Goal: Task Accomplishment & Management: Use online tool/utility

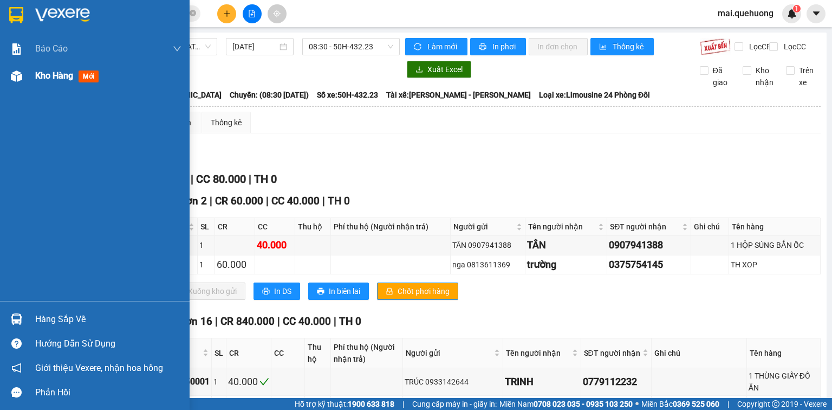
click at [52, 75] on span "Kho hàng" at bounding box center [54, 75] width 38 height 10
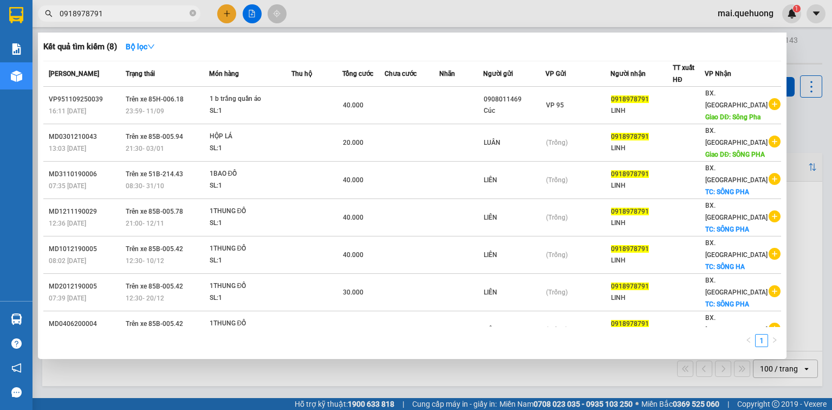
click at [117, 17] on input "0918978791" at bounding box center [124, 14] width 128 height 12
type input "0"
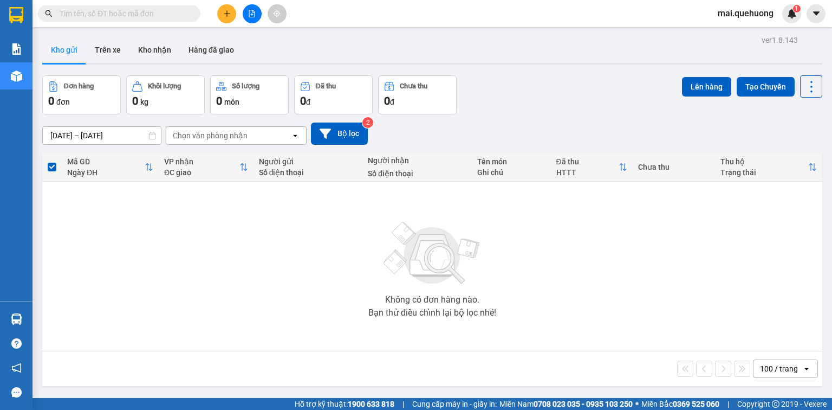
click at [250, 15] on icon "file-add" at bounding box center [252, 14] width 8 height 8
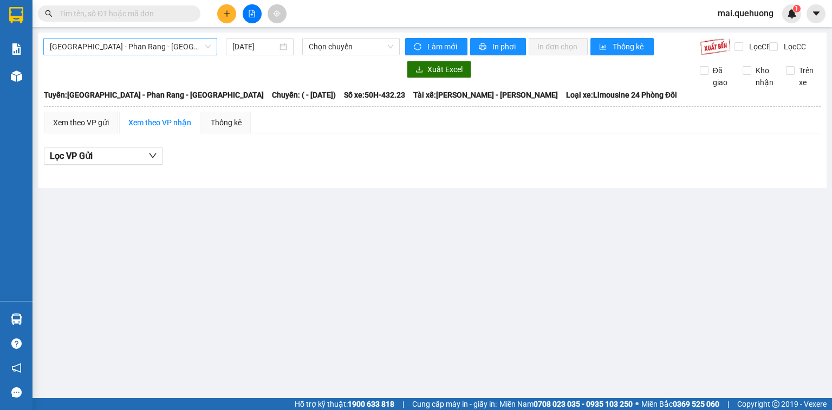
click at [168, 48] on span "[GEOGRAPHIC_DATA] - Phan Rang - [GEOGRAPHIC_DATA]" at bounding box center [130, 46] width 161 height 16
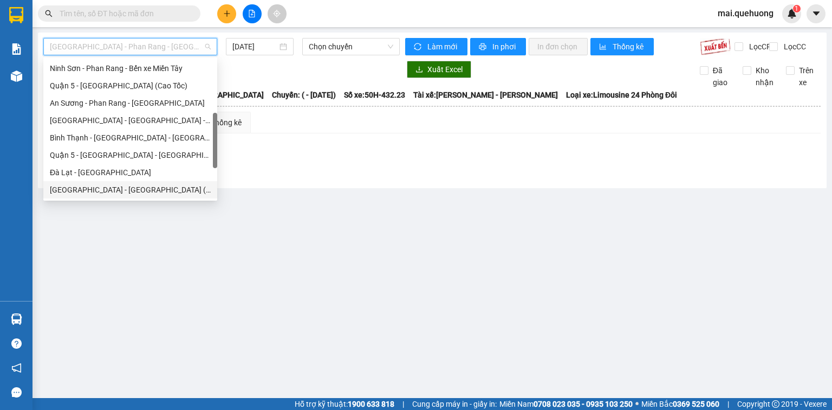
scroll to position [295, 0]
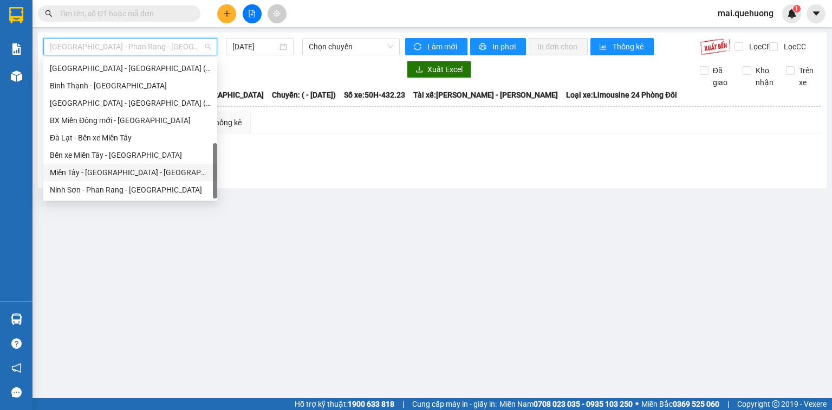
click at [145, 171] on div "Miền Tây - [GEOGRAPHIC_DATA] - [GEOGRAPHIC_DATA]" at bounding box center [130, 172] width 161 height 12
type input "[DATE]"
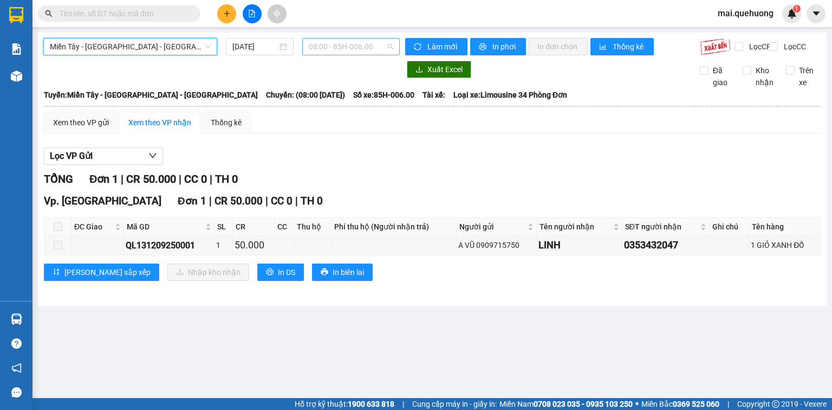
click at [319, 46] on span "08:00 - 85H-006.00" at bounding box center [351, 46] width 85 height 16
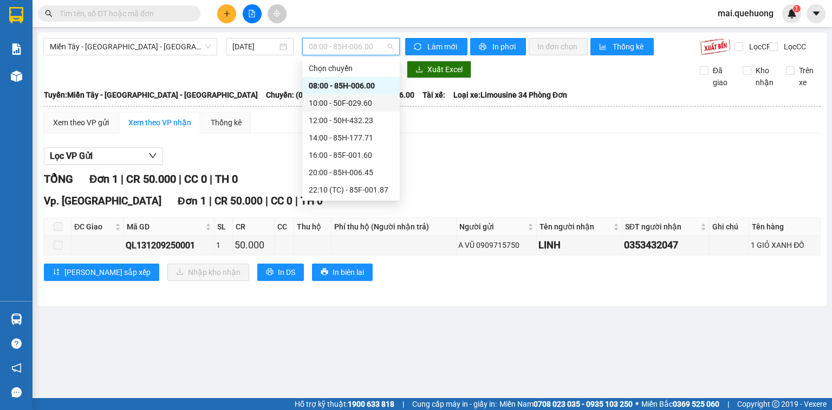
click at [369, 99] on div "10:00 - 50F-029.60" at bounding box center [351, 103] width 85 height 12
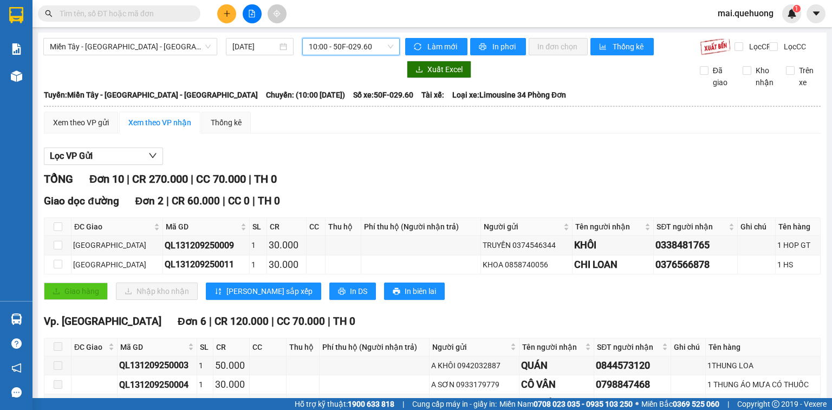
click at [365, 47] on span "10:00 - 50F-029.60" at bounding box center [351, 46] width 85 height 16
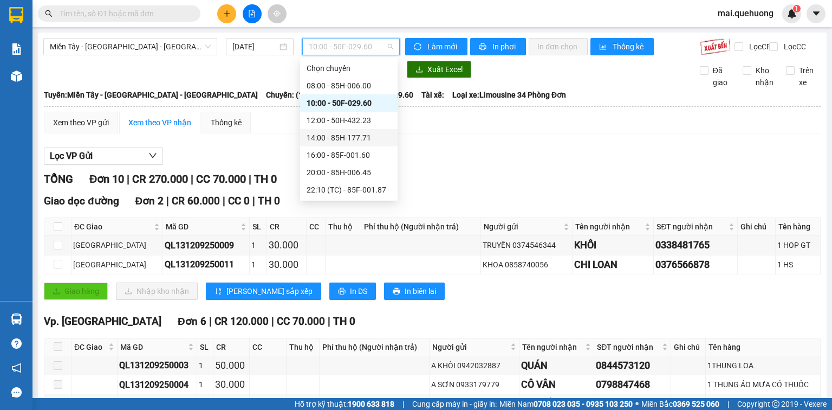
click at [364, 133] on div "14:00 - 85H-177.71" at bounding box center [349, 138] width 85 height 12
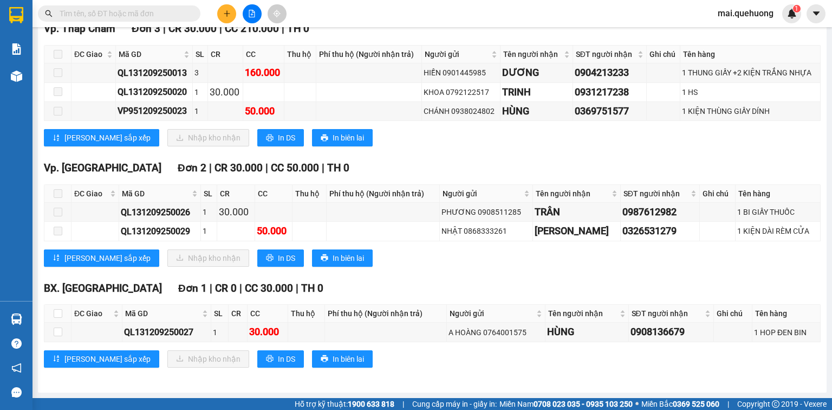
scroll to position [179, 0]
click at [57, 315] on input "checkbox" at bounding box center [58, 313] width 9 height 9
checkbox input "true"
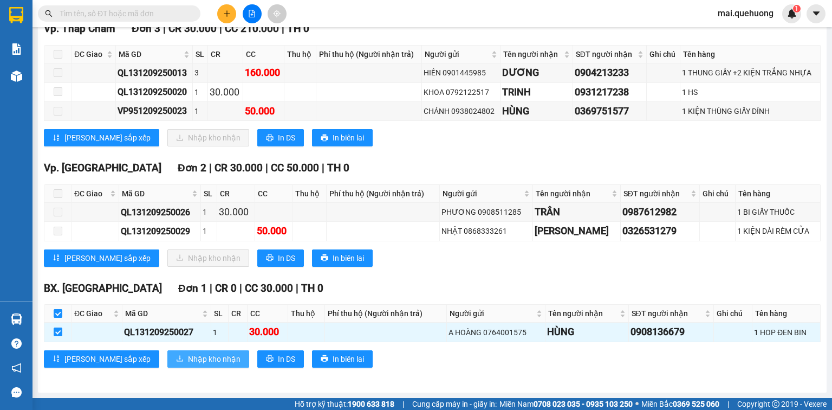
click at [188, 357] on span "Nhập kho nhận" at bounding box center [214, 359] width 53 height 12
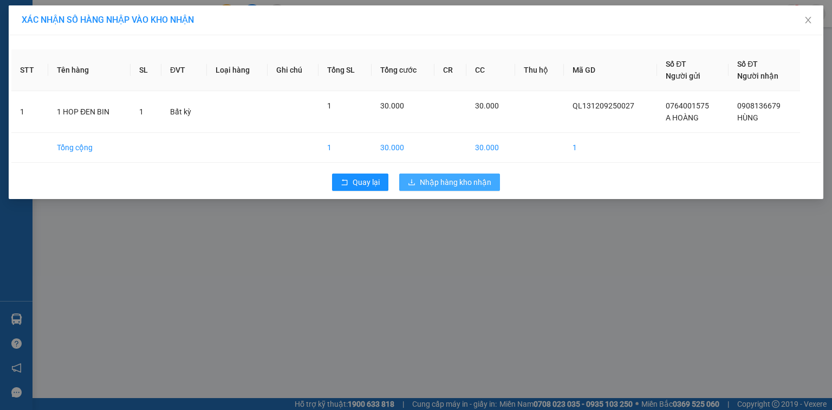
click at [462, 179] on span "Nhập hàng kho nhận" at bounding box center [456, 182] width 72 height 12
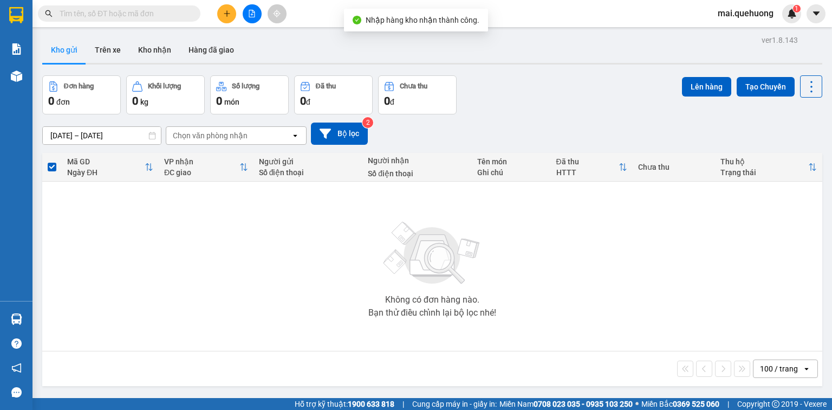
click at [250, 13] on icon "file-add" at bounding box center [252, 14] width 8 height 8
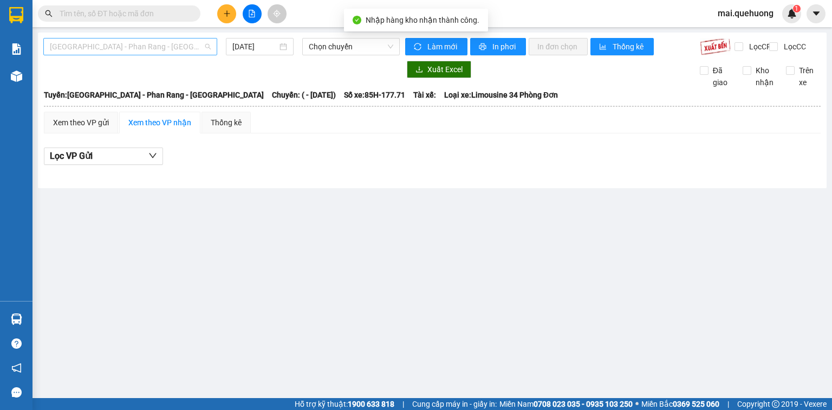
click at [99, 48] on span "[GEOGRAPHIC_DATA] - Phan Rang - [GEOGRAPHIC_DATA]" at bounding box center [130, 46] width 161 height 16
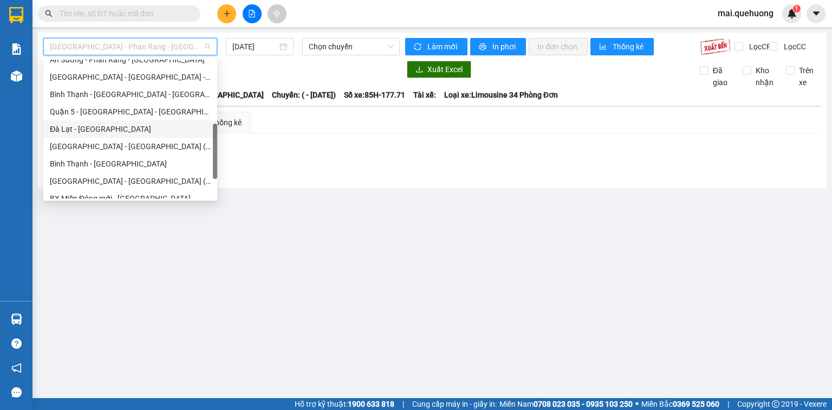
scroll to position [295, 0]
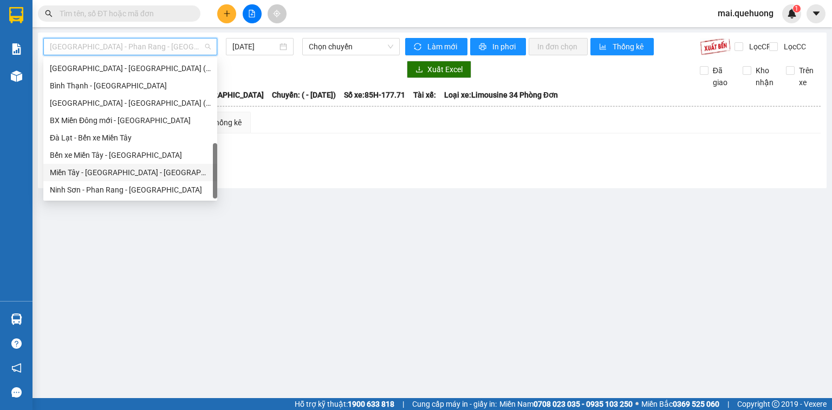
click at [137, 177] on div "Miền Tây - [GEOGRAPHIC_DATA] - [GEOGRAPHIC_DATA]" at bounding box center [130, 172] width 161 height 12
type input "[DATE]"
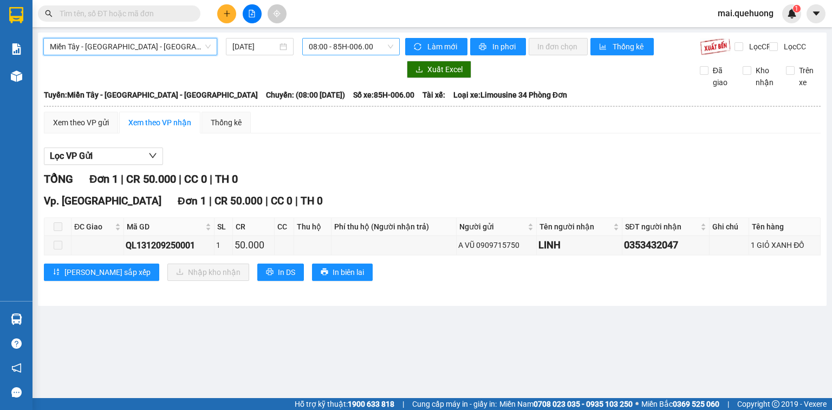
click at [348, 52] on span "08:00 - 85H-006.00" at bounding box center [351, 46] width 85 height 16
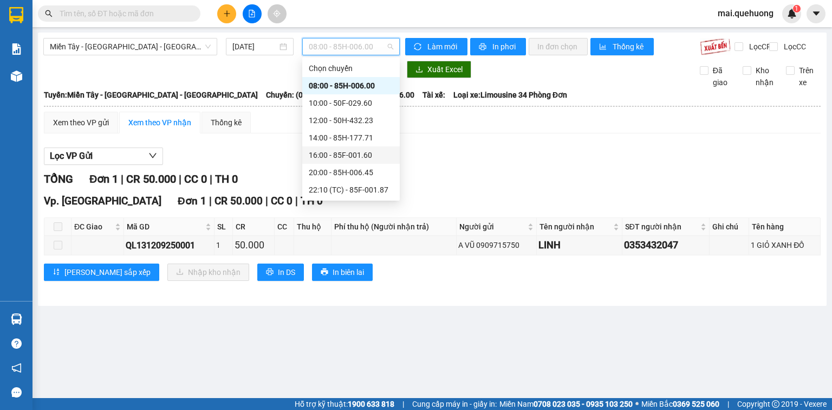
click at [360, 159] on div "16:00 - 85F-001.60" at bounding box center [351, 155] width 85 height 12
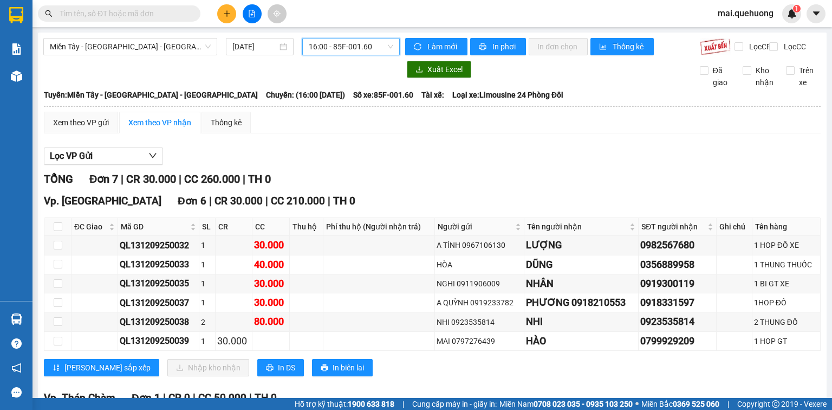
click at [379, 48] on span "16:00 - 85F-001.60" at bounding box center [351, 46] width 85 height 16
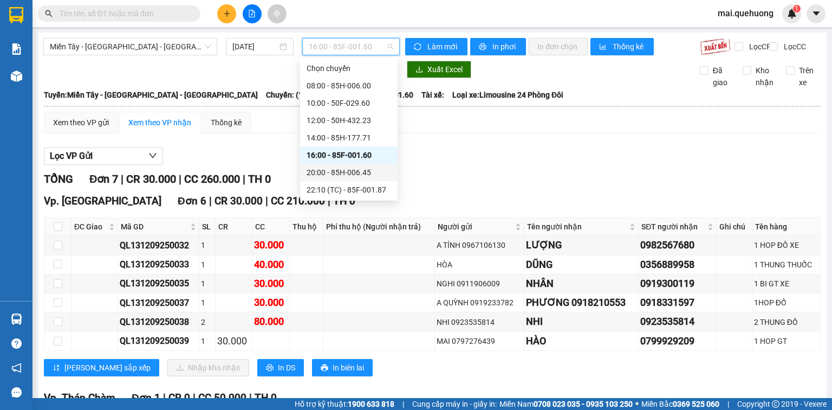
click at [359, 172] on div "20:00 - 85H-006.45" at bounding box center [349, 172] width 85 height 12
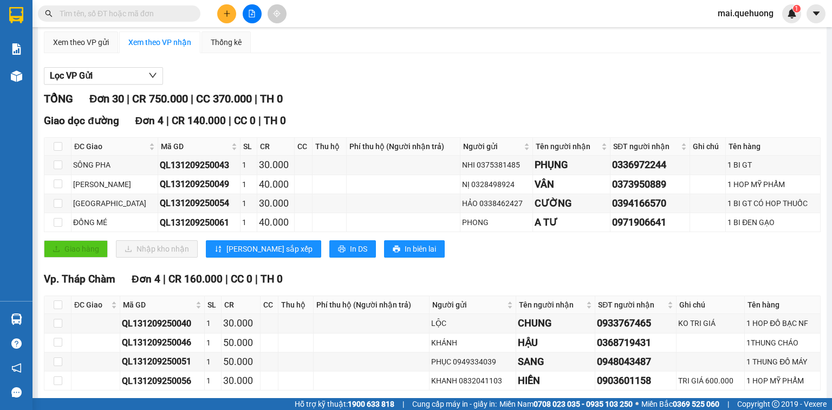
scroll to position [87, 0]
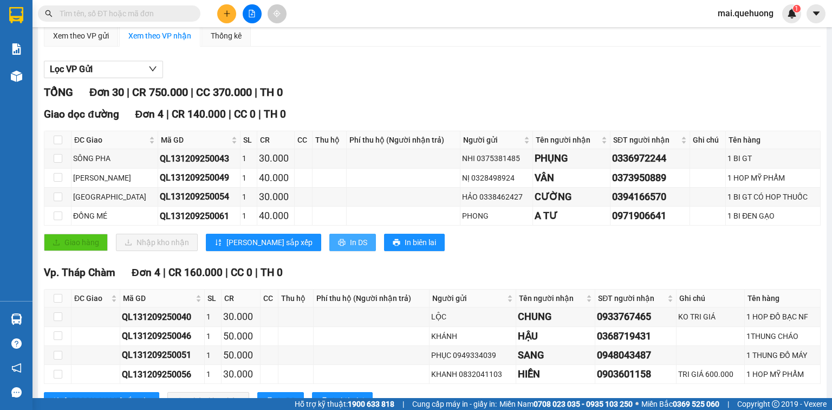
click at [329, 251] on button "In DS" at bounding box center [352, 242] width 47 height 17
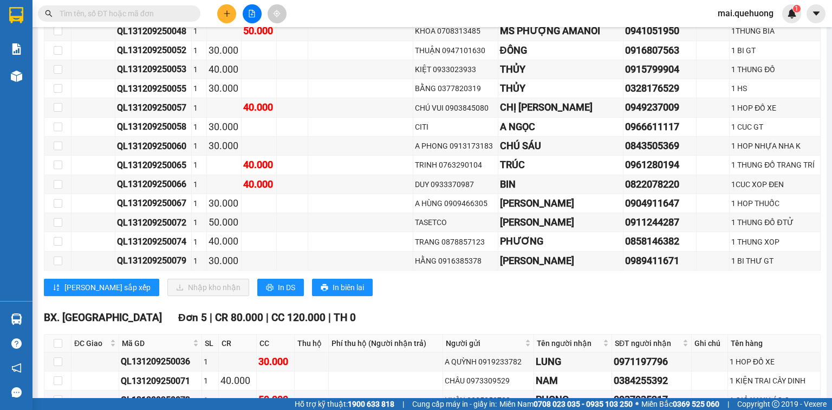
scroll to position [717, 0]
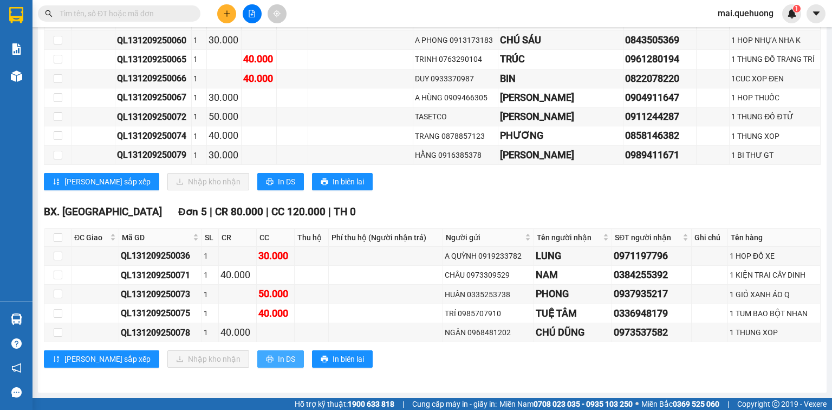
click at [278, 358] on span "In DS" at bounding box center [286, 359] width 17 height 12
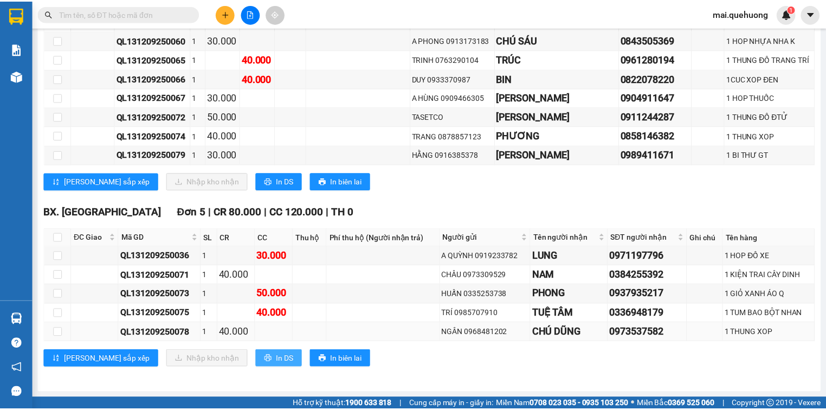
scroll to position [0, 0]
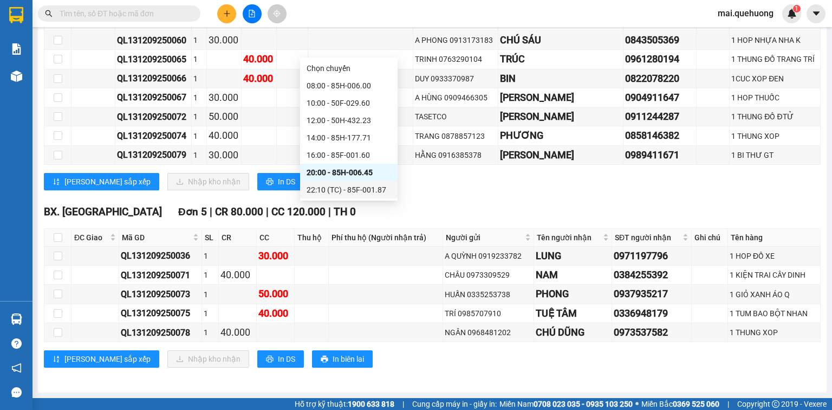
click at [371, 193] on div "22:10 (TC) - 85F-001.87" at bounding box center [349, 190] width 85 height 12
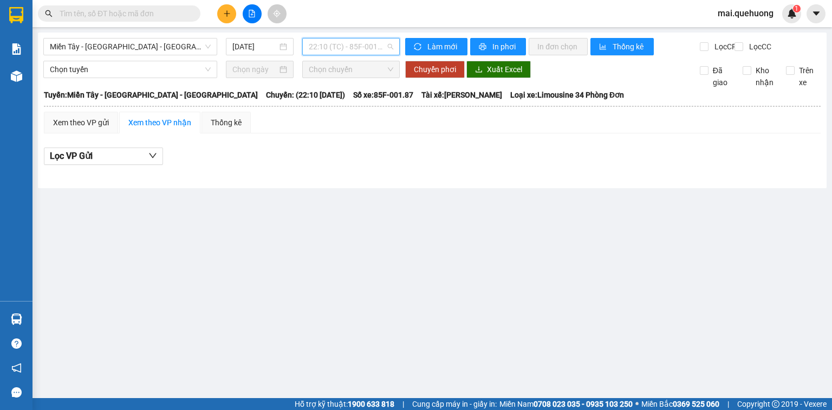
click at [349, 43] on span "22:10 (TC) - 85F-001.87" at bounding box center [351, 46] width 85 height 16
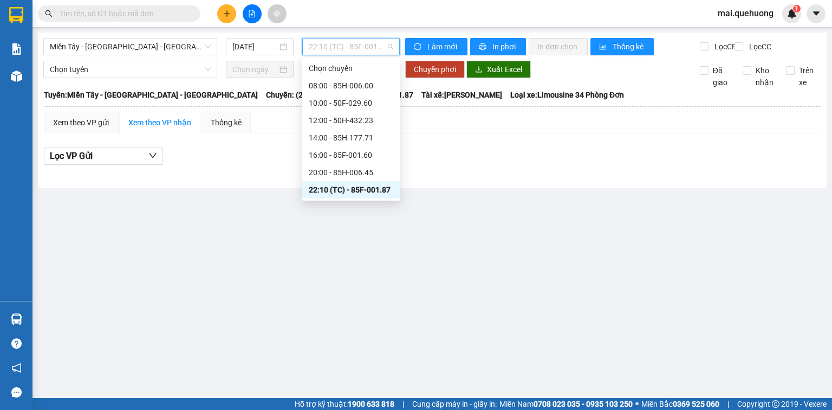
click at [368, 201] on div "23:01 - 85F-000.77" at bounding box center [351, 207] width 85 height 12
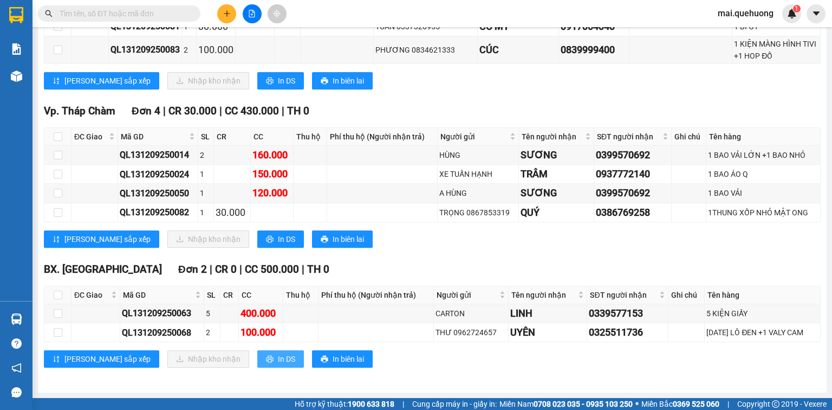
drag, startPoint x: 243, startPoint y: 360, endPoint x: 236, endPoint y: 357, distance: 7.5
click at [278, 359] on span "In DS" at bounding box center [286, 359] width 17 height 12
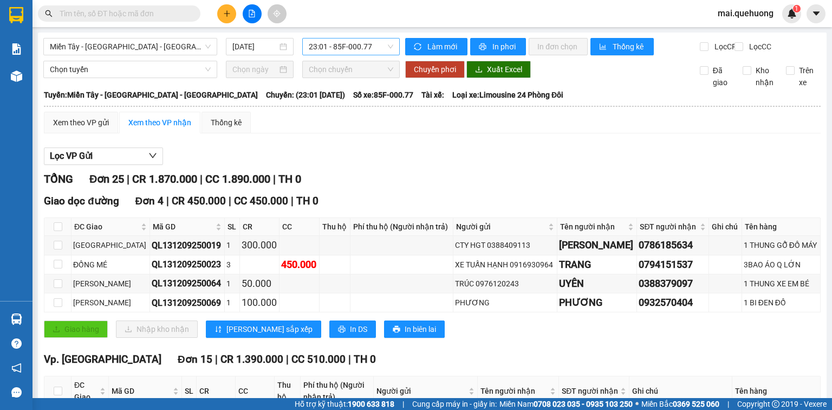
click at [341, 40] on span "23:01 - 85F-000.77" at bounding box center [351, 46] width 85 height 16
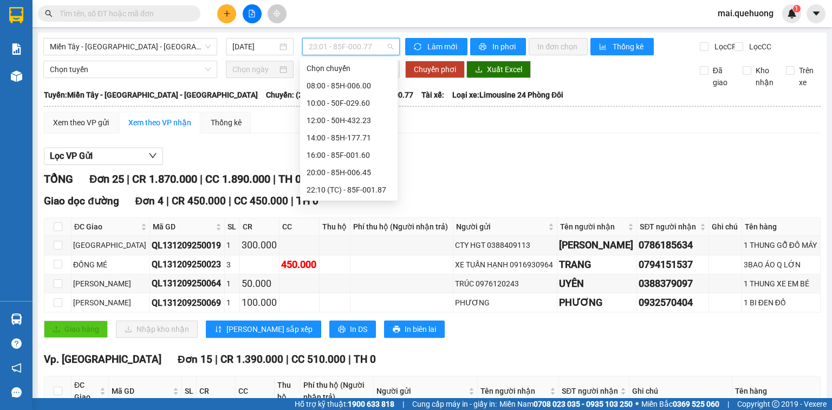
click at [370, 218] on div "23:05 - 50H-432.23" at bounding box center [349, 224] width 85 height 12
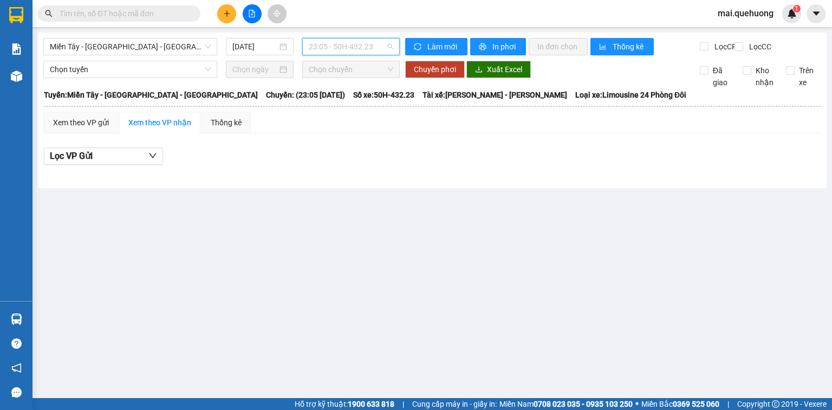
click at [348, 43] on span "23:05 - 50H-432.23" at bounding box center [351, 46] width 85 height 16
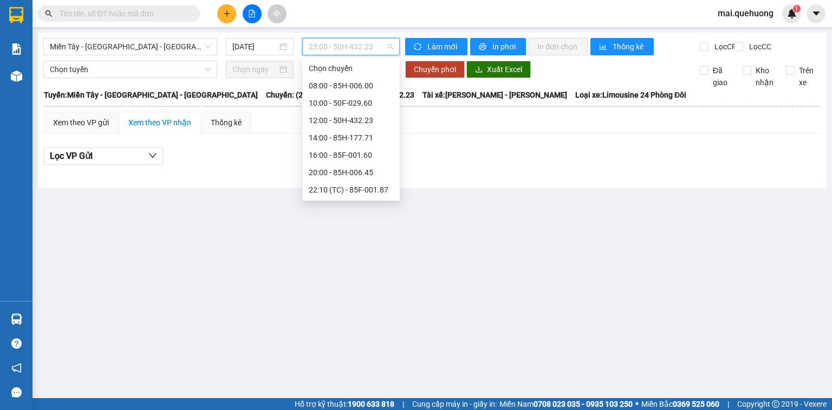
click at [353, 236] on div "23:06 - 50E-189.73" at bounding box center [351, 242] width 85 height 12
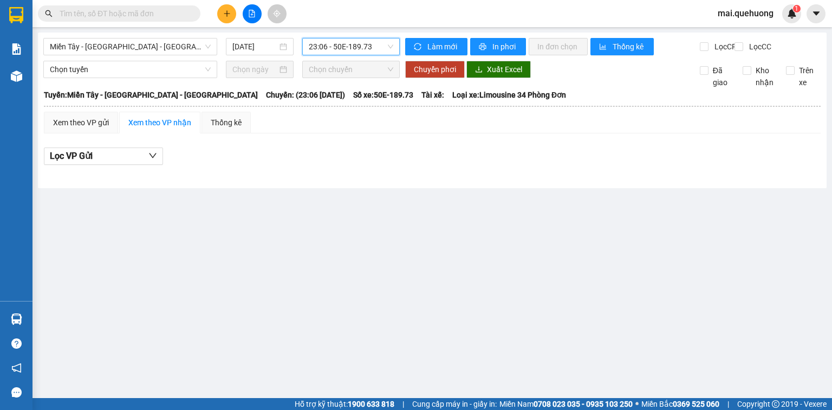
click at [378, 46] on span "23:06 - 50E-189.73" at bounding box center [351, 46] width 85 height 16
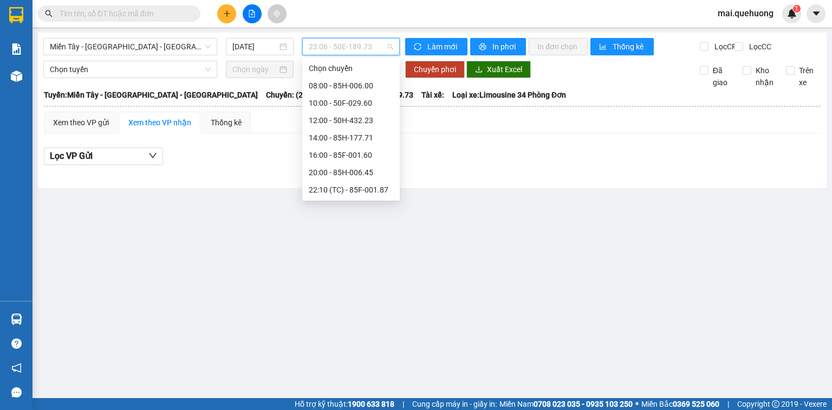
click at [369, 253] on div "23:07 - 50F-021.61" at bounding box center [351, 259] width 85 height 12
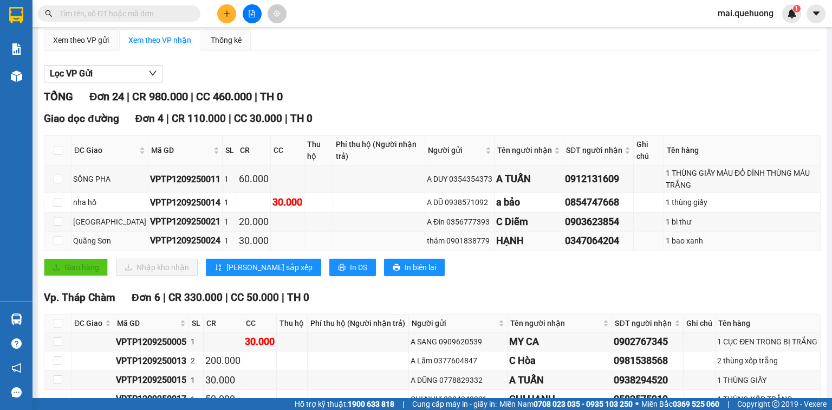
scroll to position [87, 0]
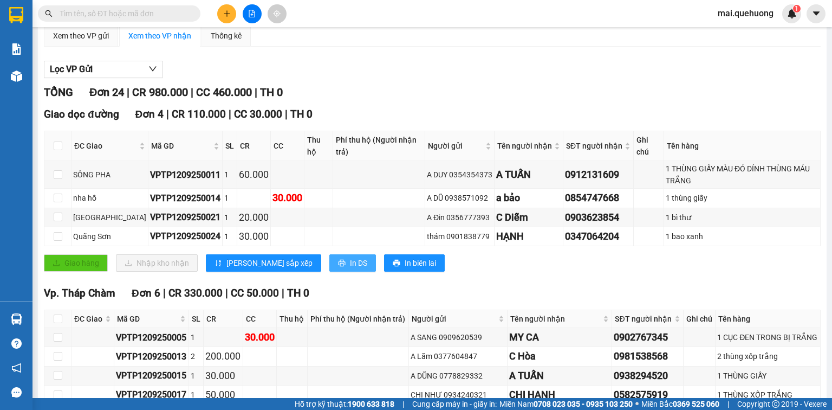
click at [329, 268] on button "In DS" at bounding box center [352, 262] width 47 height 17
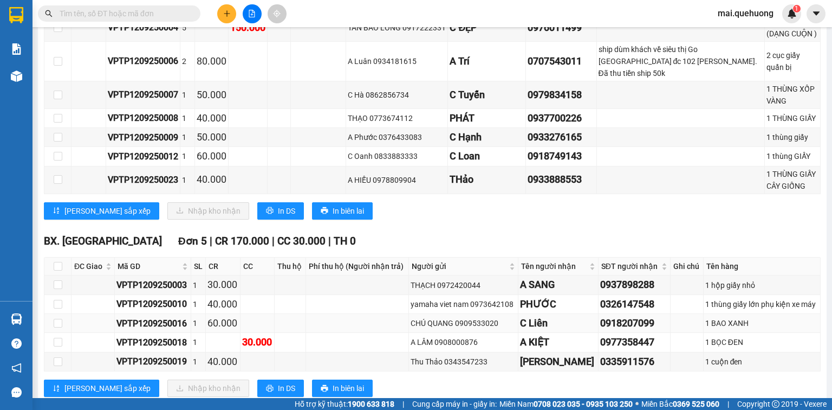
scroll to position [678, 0]
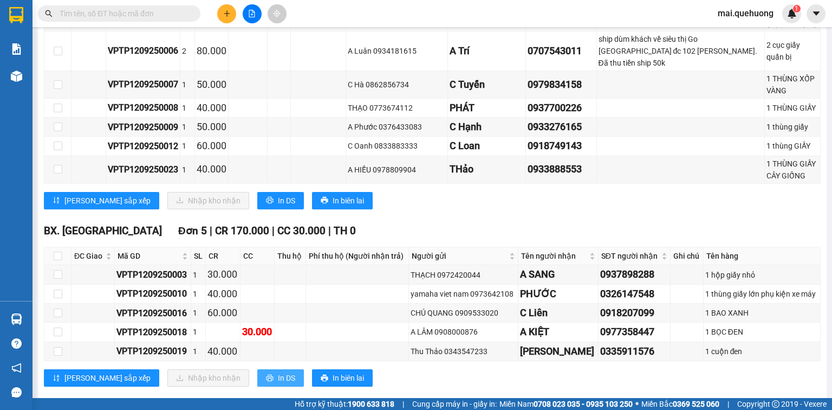
click at [278, 372] on span "In DS" at bounding box center [286, 378] width 17 height 12
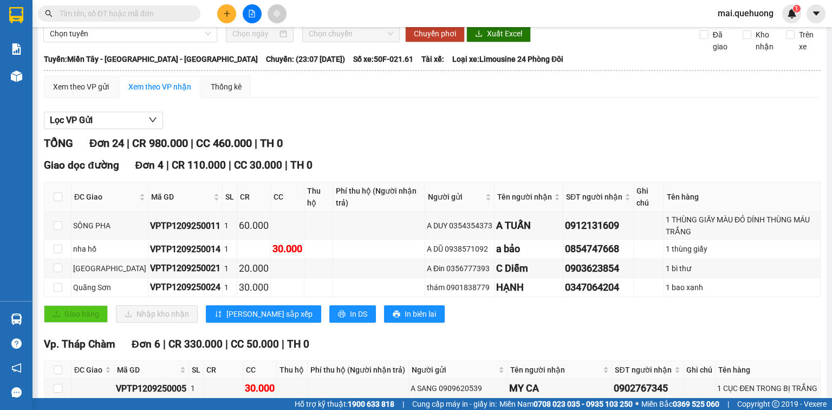
scroll to position [0, 0]
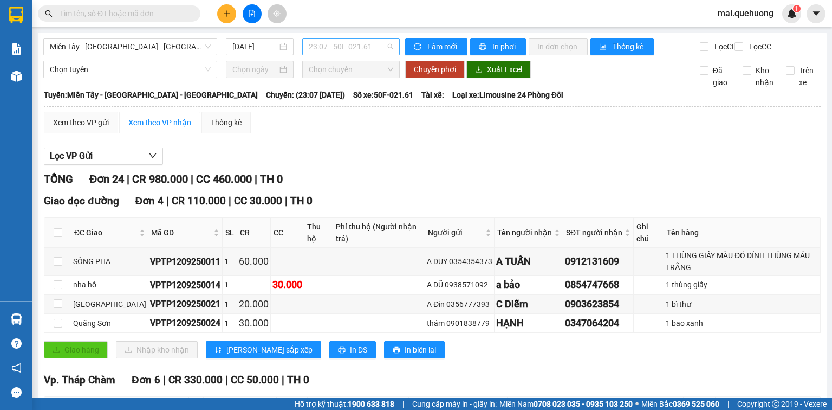
click at [359, 45] on span "23:07 - 50F-021.61" at bounding box center [351, 46] width 85 height 16
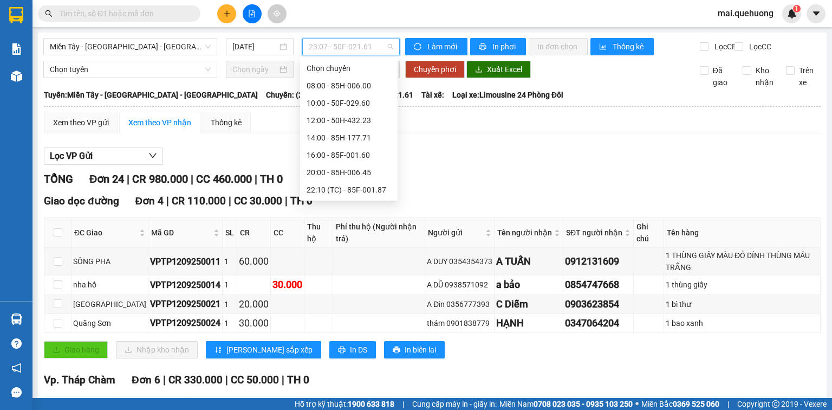
click at [358, 270] on div "23:08 - 85B-005.94" at bounding box center [349, 276] width 85 height 12
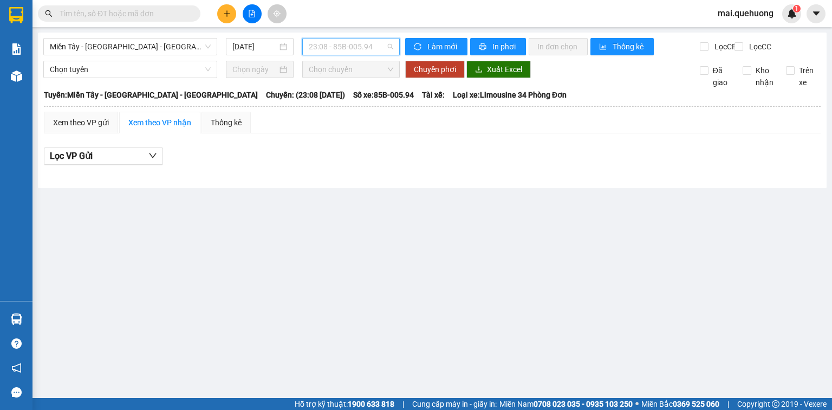
click at [372, 48] on span "23:08 - 85B-005.94" at bounding box center [351, 46] width 85 height 16
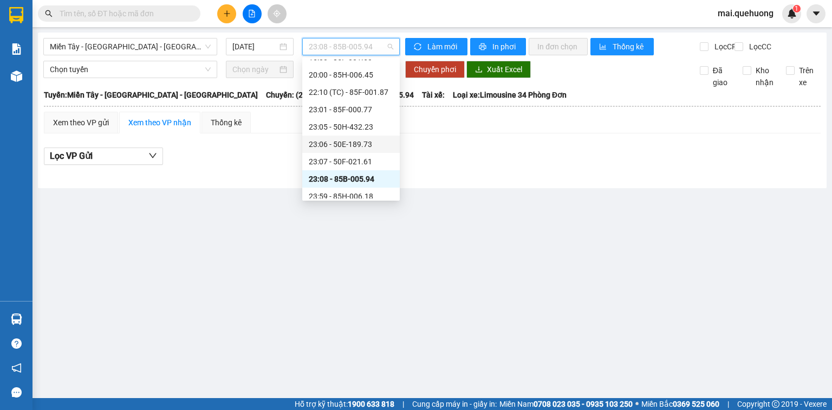
scroll to position [104, 0]
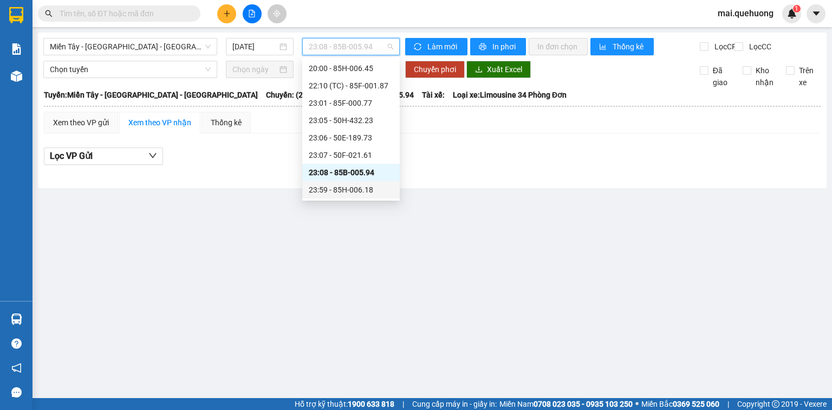
click at [364, 189] on div "23:59 - 85H-006.18" at bounding box center [351, 190] width 85 height 12
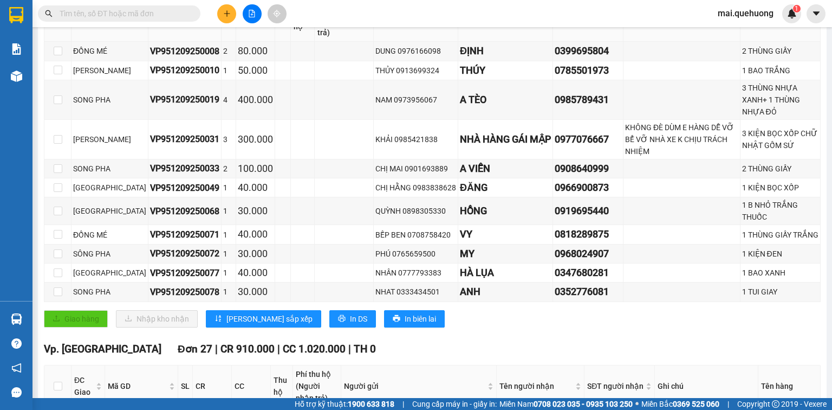
scroll to position [260, 0]
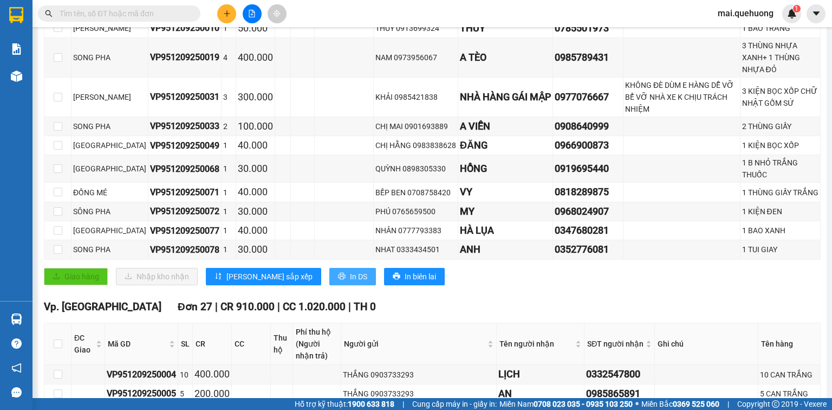
drag, startPoint x: 301, startPoint y: 299, endPoint x: 291, endPoint y: 285, distance: 17.0
click at [329, 285] on button "In DS" at bounding box center [352, 276] width 47 height 17
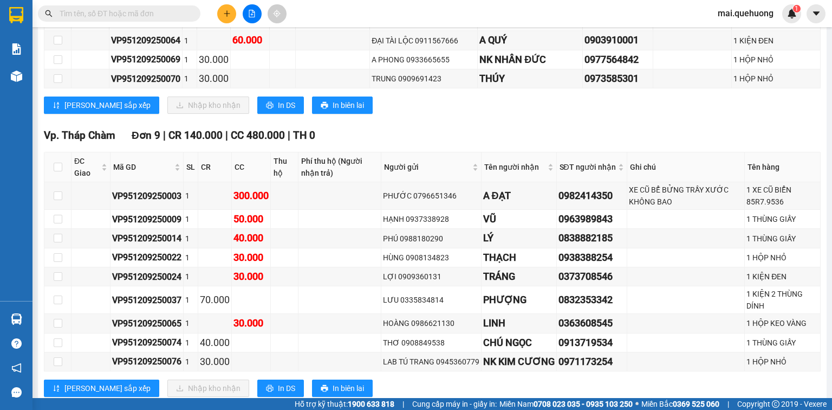
scroll to position [1864, 0]
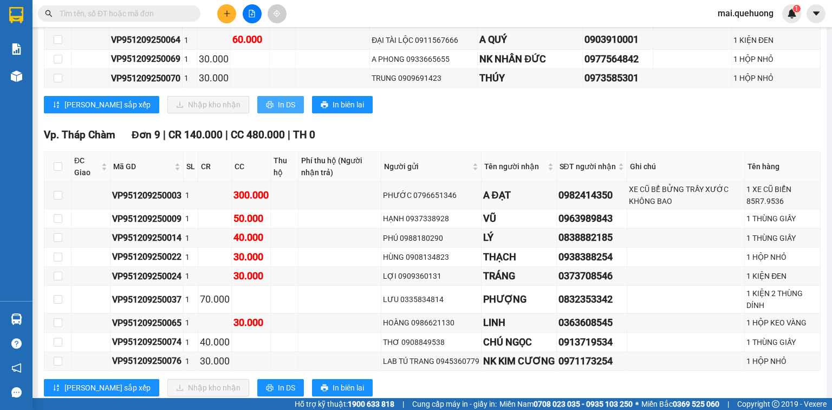
click at [278, 99] on span "In DS" at bounding box center [286, 105] width 17 height 12
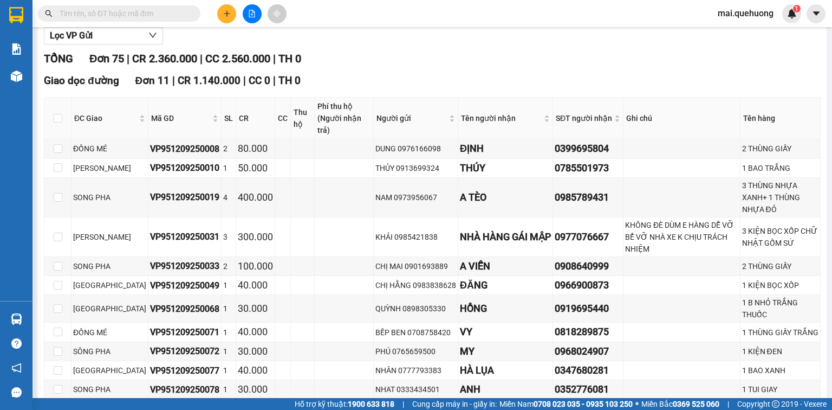
scroll to position [0, 0]
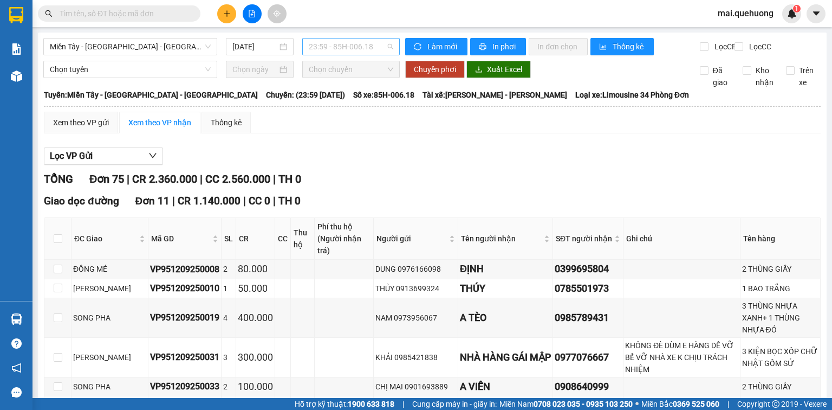
click at [377, 42] on span "23:59 - 85H-006.18" at bounding box center [351, 46] width 85 height 16
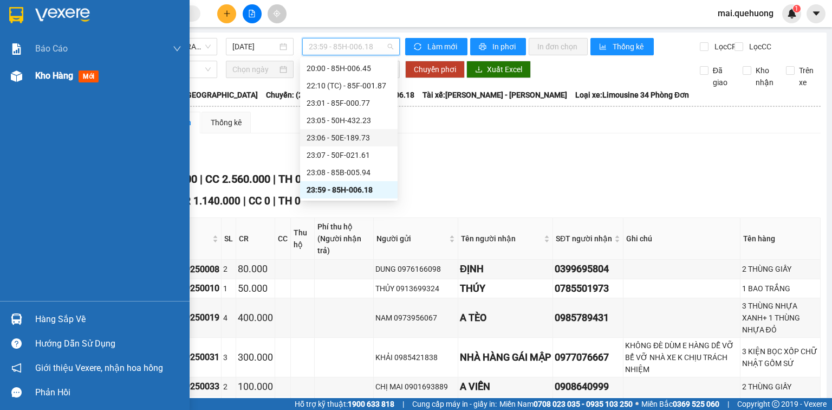
click at [49, 79] on span "Kho hàng" at bounding box center [54, 75] width 38 height 10
